Goal: Check status

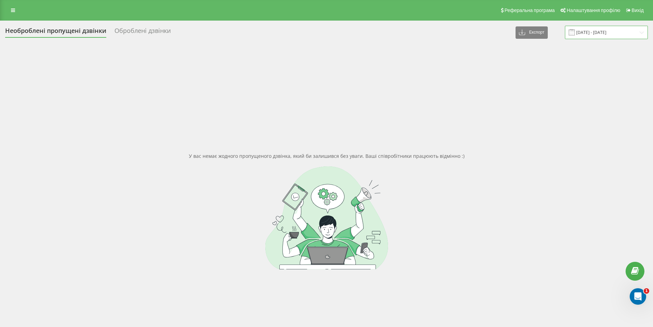
click at [612, 33] on input "[DATE] - [DATE]" at bounding box center [606, 32] width 83 height 13
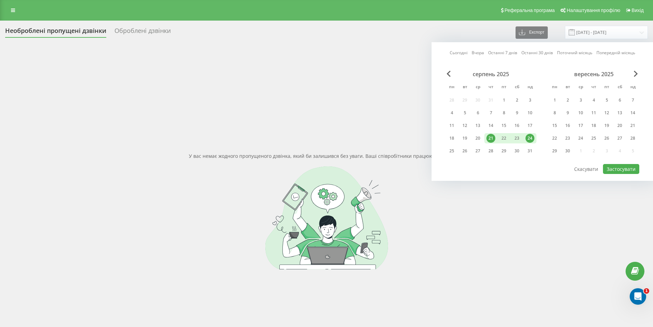
click at [492, 138] on div "21" at bounding box center [491, 138] width 9 height 9
click at [531, 136] on div "24" at bounding box center [530, 138] width 9 height 9
click at [618, 165] on button "Застосувати" at bounding box center [621, 169] width 36 height 10
